Goal: Use online tool/utility

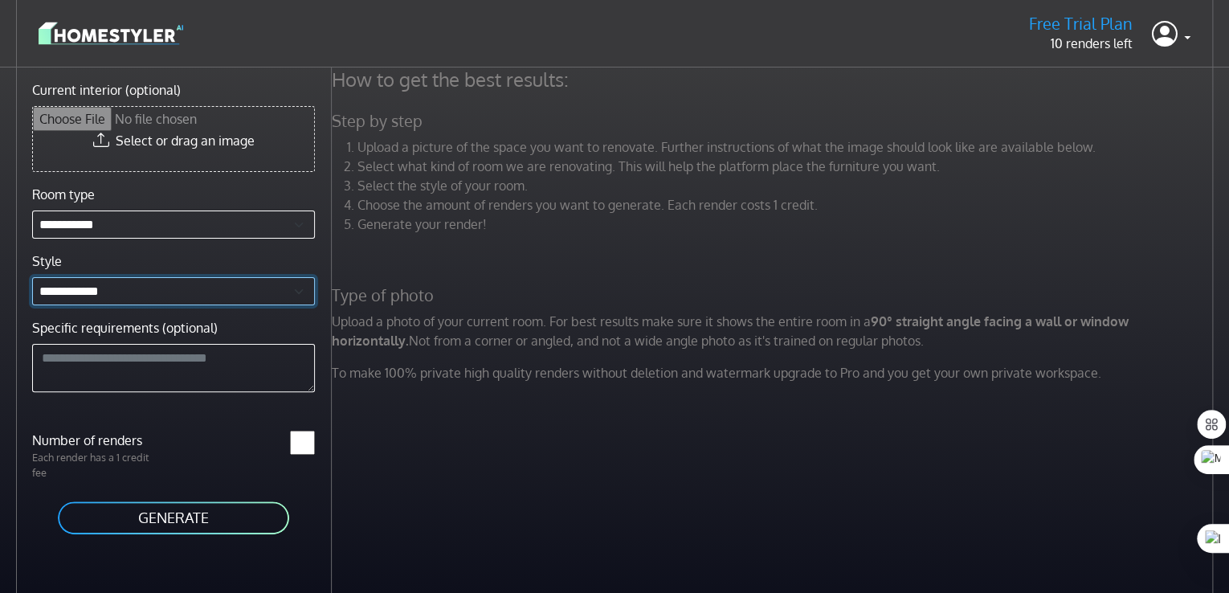
click at [115, 296] on select "**********" at bounding box center [173, 291] width 283 height 28
click at [186, 145] on input "Current interior (optional)" at bounding box center [173, 139] width 281 height 64
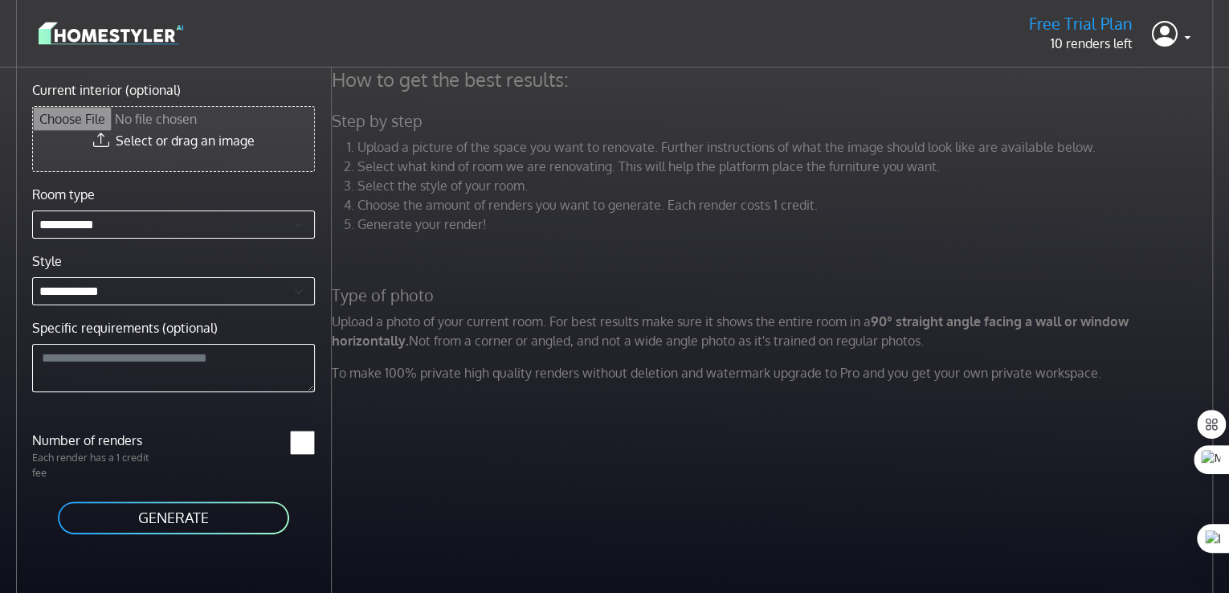
click at [191, 139] on input "Current interior (optional)" at bounding box center [173, 139] width 281 height 64
click at [178, 131] on input "Current interior (optional)" at bounding box center [173, 139] width 281 height 64
click at [141, 145] on input "Current interior (optional)" at bounding box center [173, 139] width 281 height 64
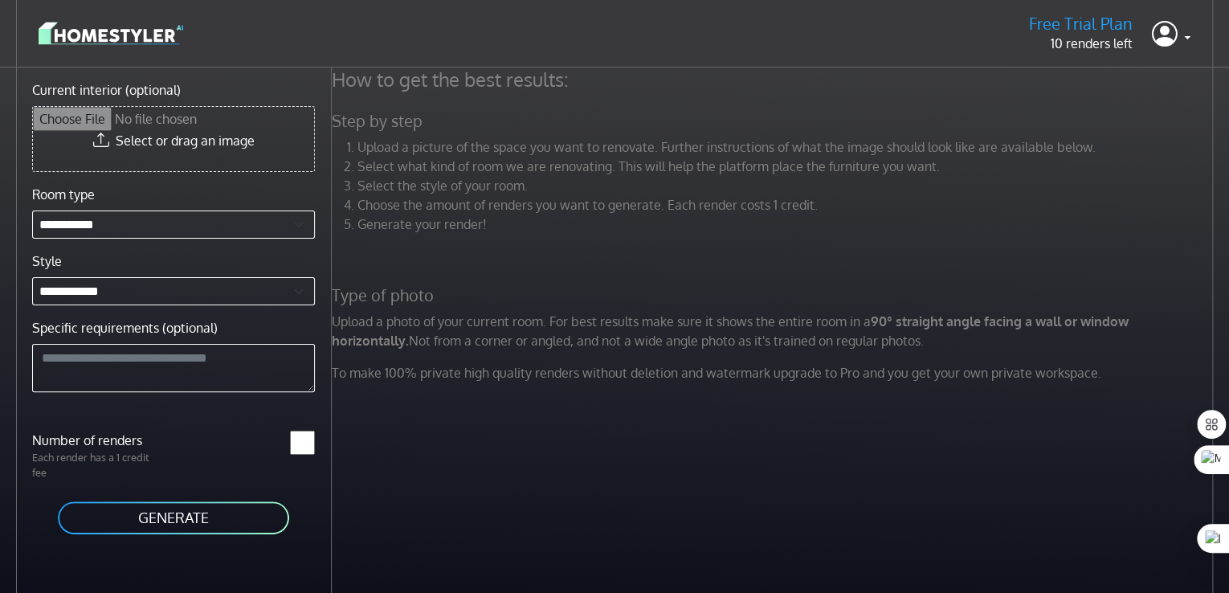
click at [247, 142] on input "Current interior (optional)" at bounding box center [173, 139] width 281 height 64
type input "**********"
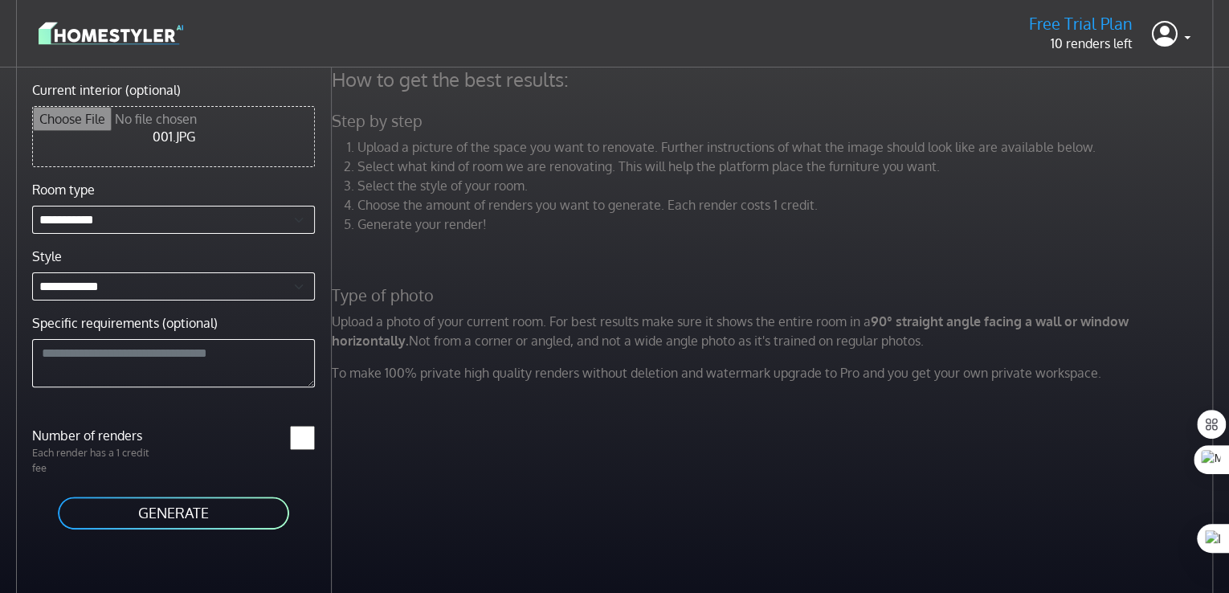
click at [193, 514] on button "GENERATE" at bounding box center [173, 513] width 235 height 36
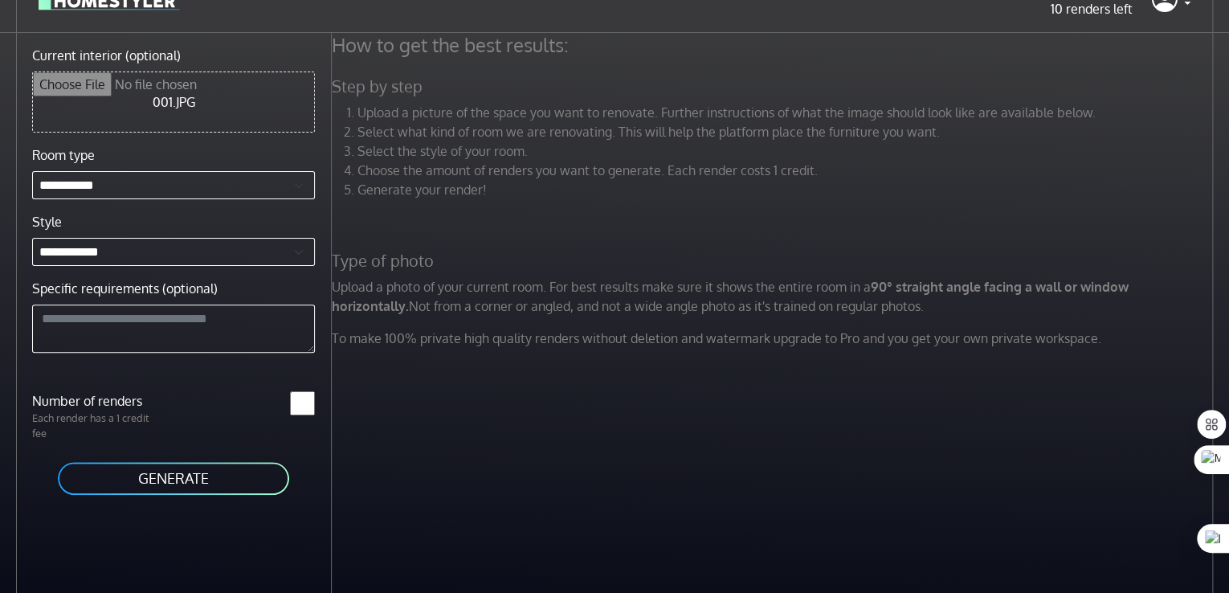
scroll to position [145, 0]
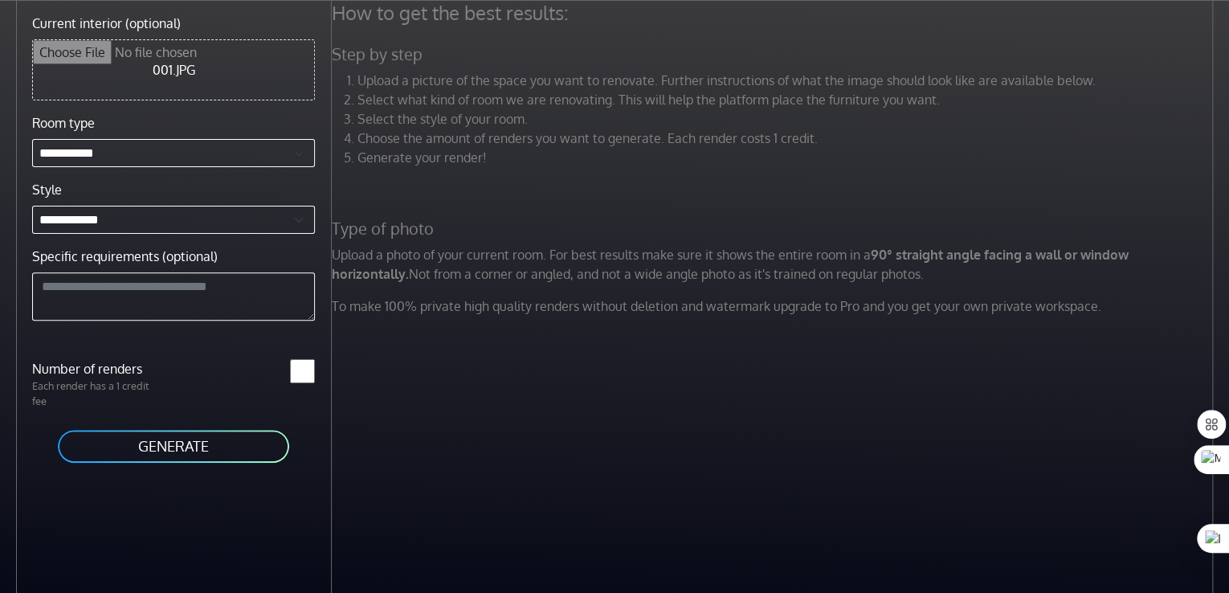
click at [193, 430] on button "GENERATE" at bounding box center [173, 446] width 235 height 36
click at [193, 72] on input "Current interior (optional)" at bounding box center [173, 69] width 281 height 59
click at [209, 436] on button "GENERATE" at bounding box center [173, 446] width 235 height 36
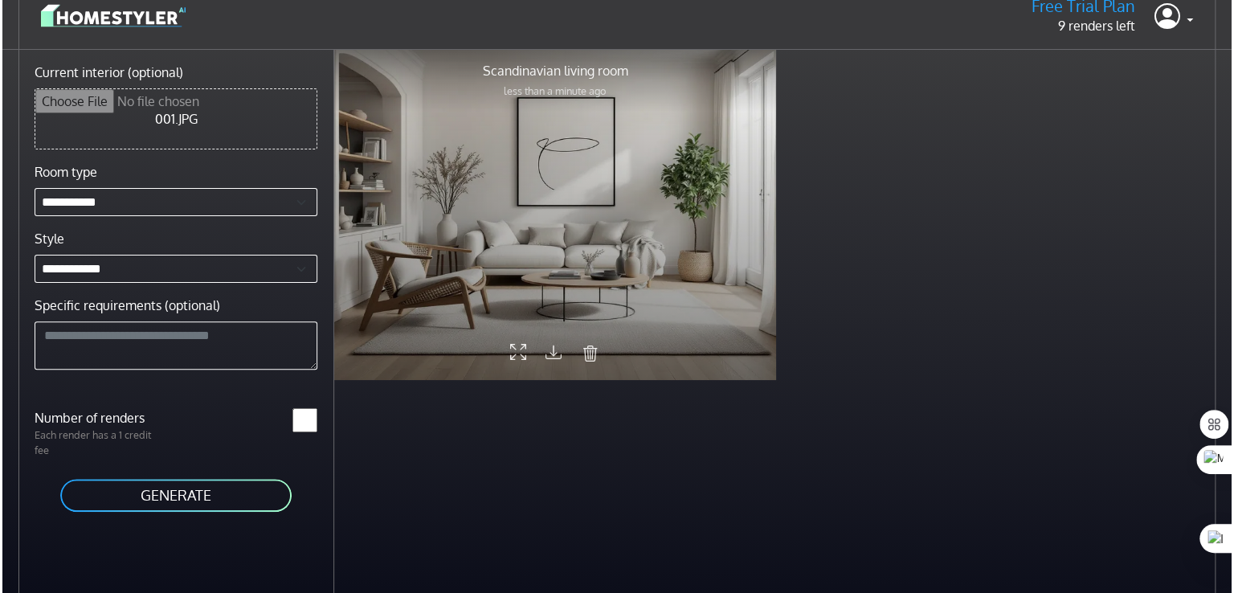
scroll to position [0, 0]
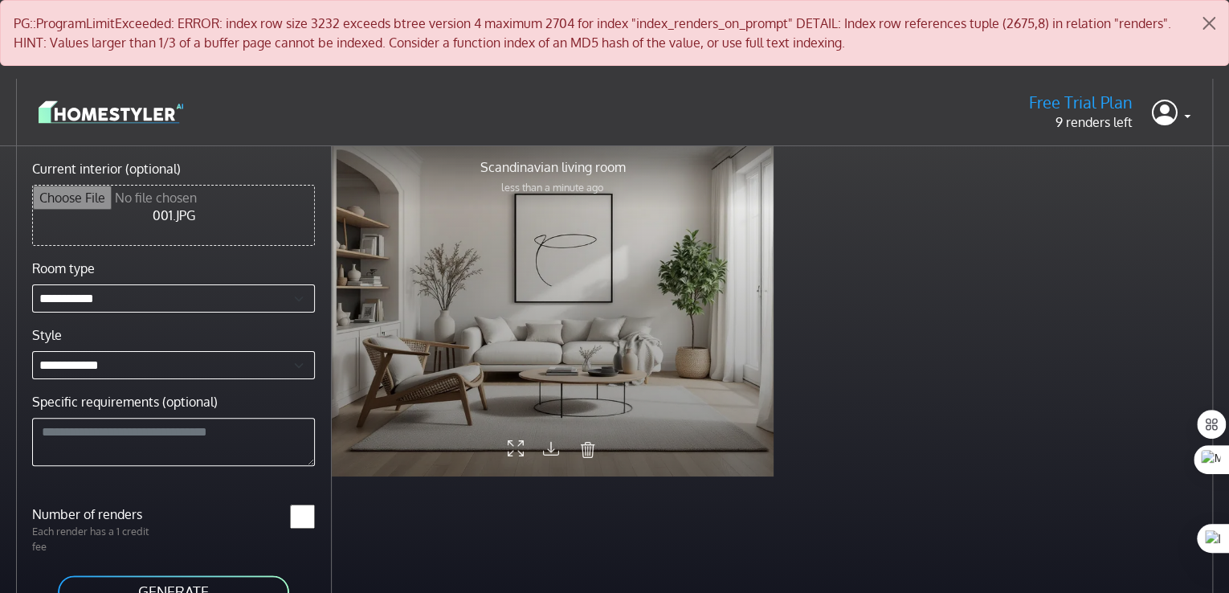
click at [579, 223] on div at bounding box center [553, 311] width 442 height 332
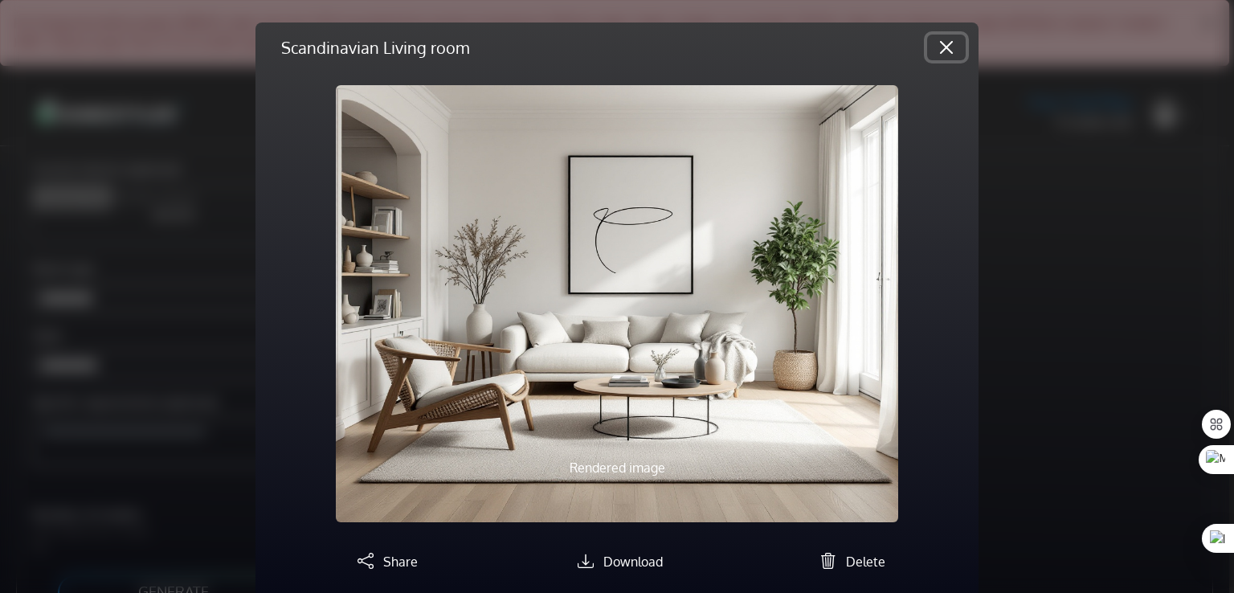
click at [949, 43] on button "Close" at bounding box center [946, 48] width 39 height 26
